Goal: Find specific page/section: Find specific page/section

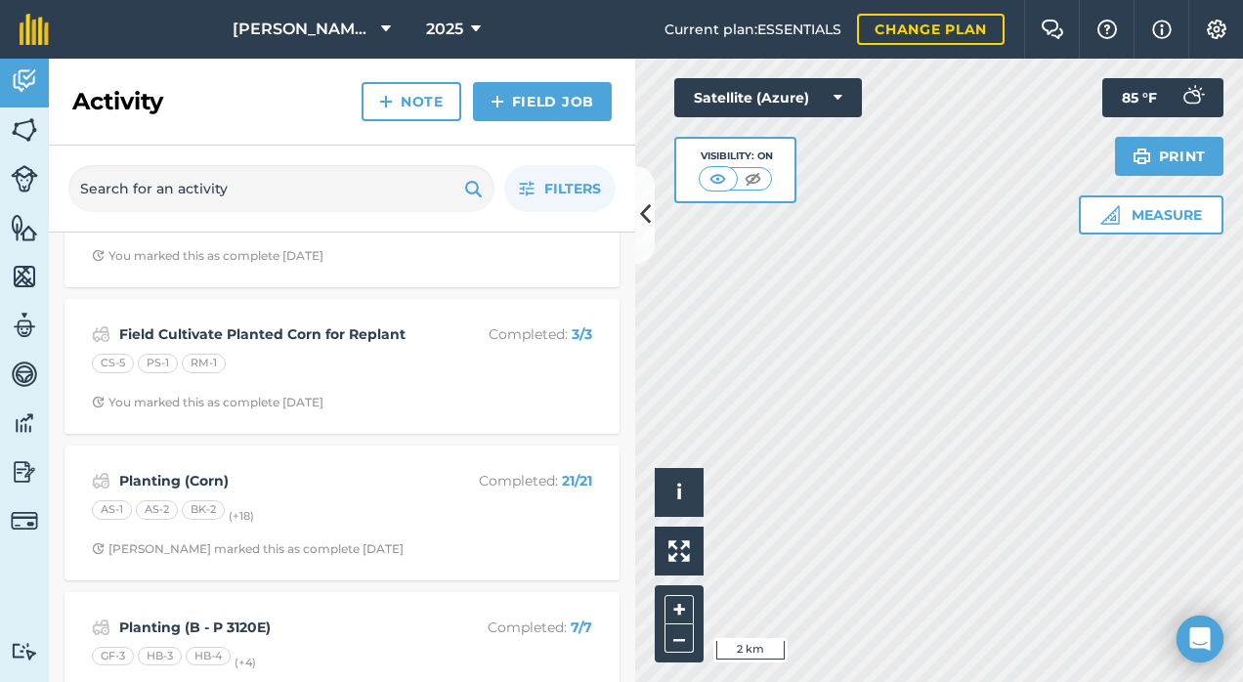
scroll to position [679, 0]
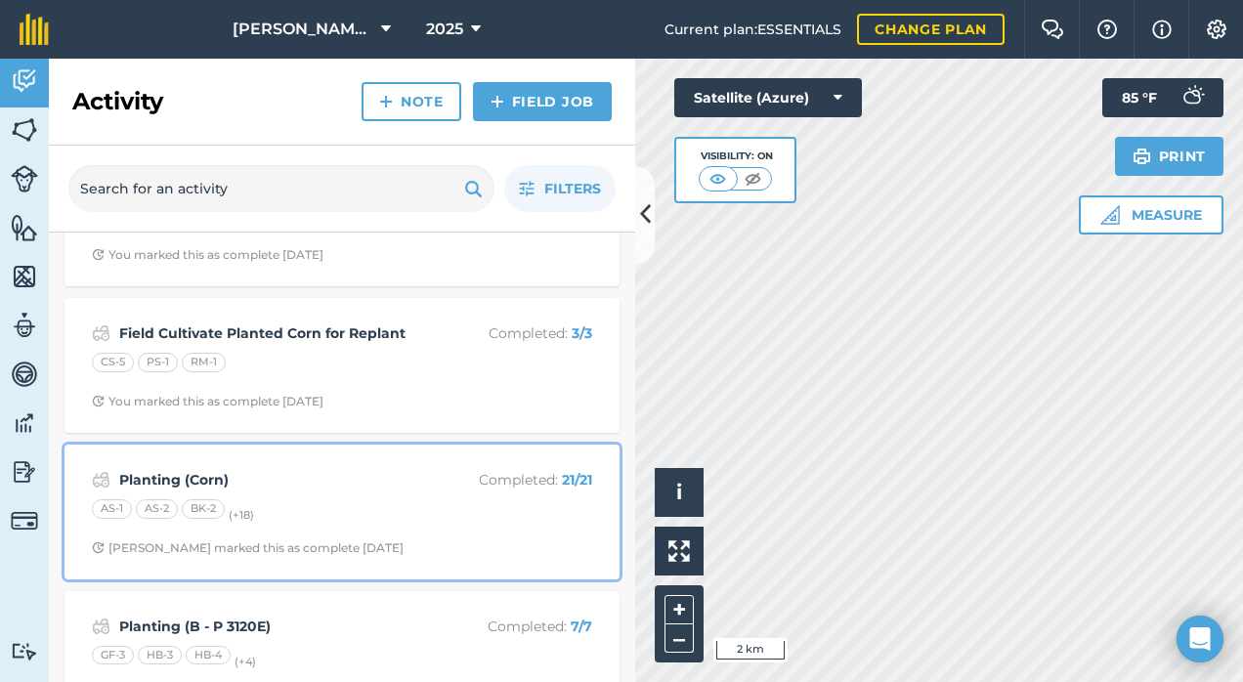
click at [358, 499] on div "AS-1 AS-2 BK-2 (+ 18 )" at bounding box center [342, 511] width 500 height 25
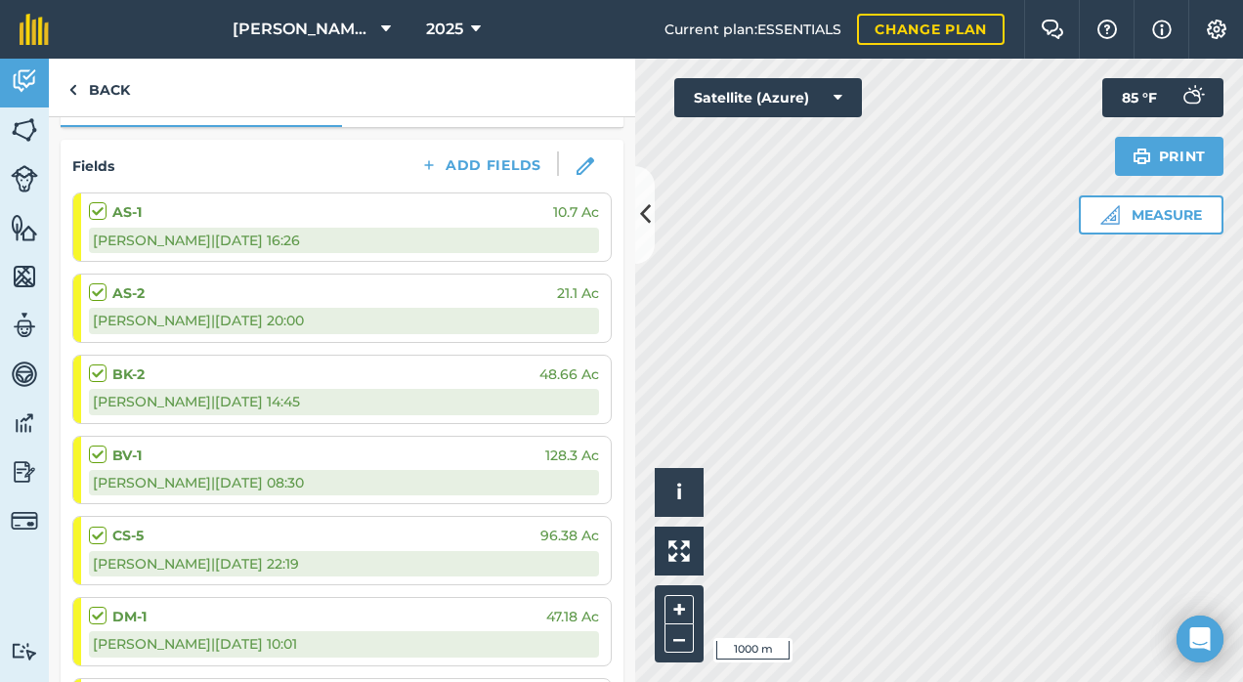
scroll to position [238, 0]
click at [381, 35] on icon at bounding box center [386, 29] width 10 height 23
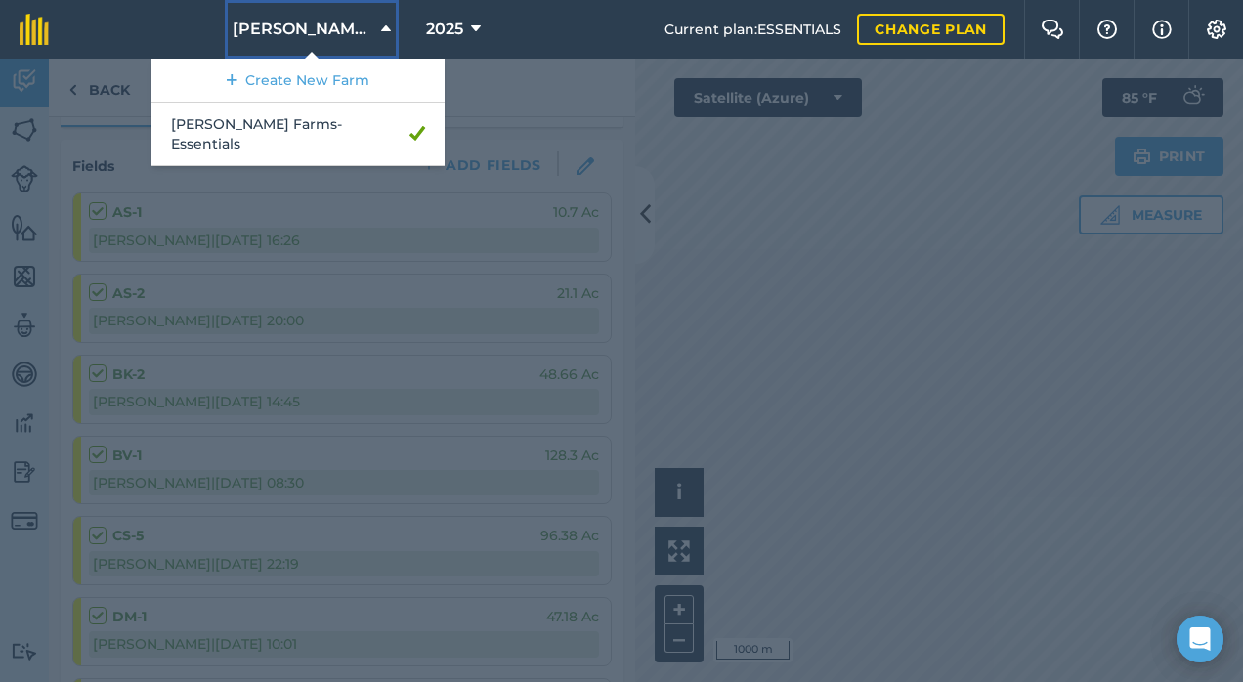
click at [381, 35] on icon at bounding box center [386, 29] width 10 height 23
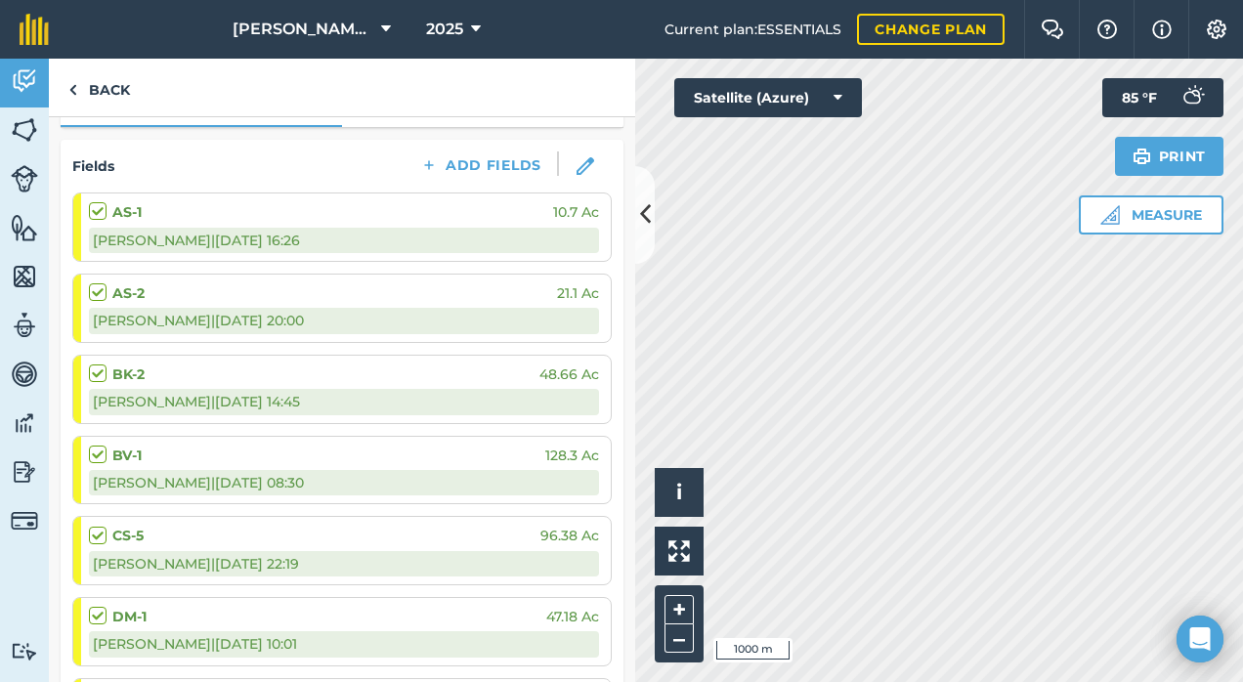
click at [146, 157] on div "Fields Add Fields" at bounding box center [341, 165] width 539 height 29
drag, startPoint x: 146, startPoint y: 157, endPoint x: 119, endPoint y: 154, distance: 26.5
click at [119, 154] on div "Fields Add Fields" at bounding box center [341, 165] width 539 height 29
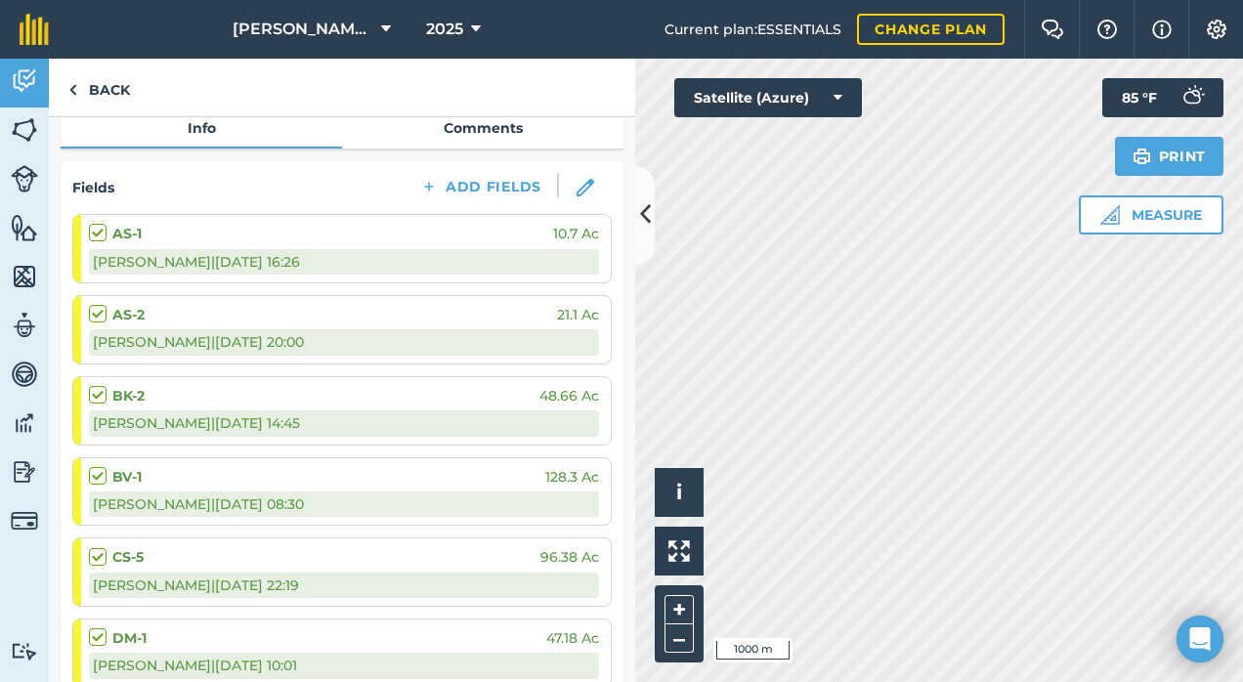
scroll to position [215, 0]
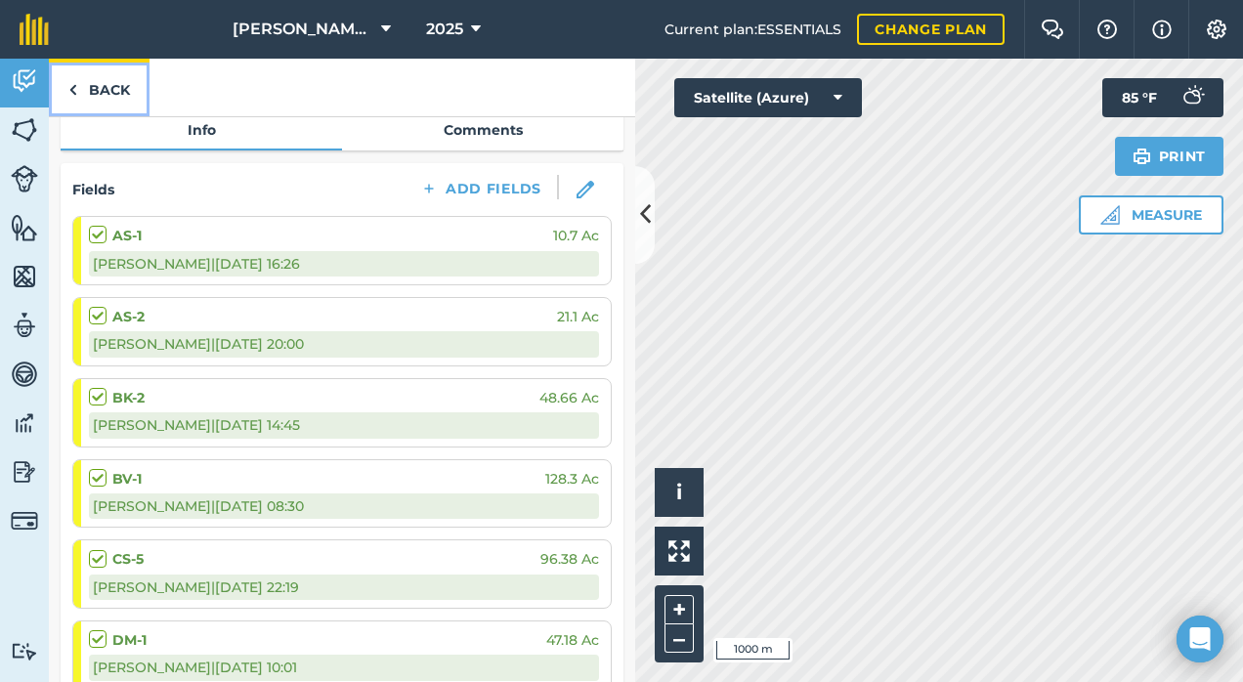
click at [98, 92] on link "Back" at bounding box center [99, 88] width 101 height 58
